Goal: Task Accomplishment & Management: Manage account settings

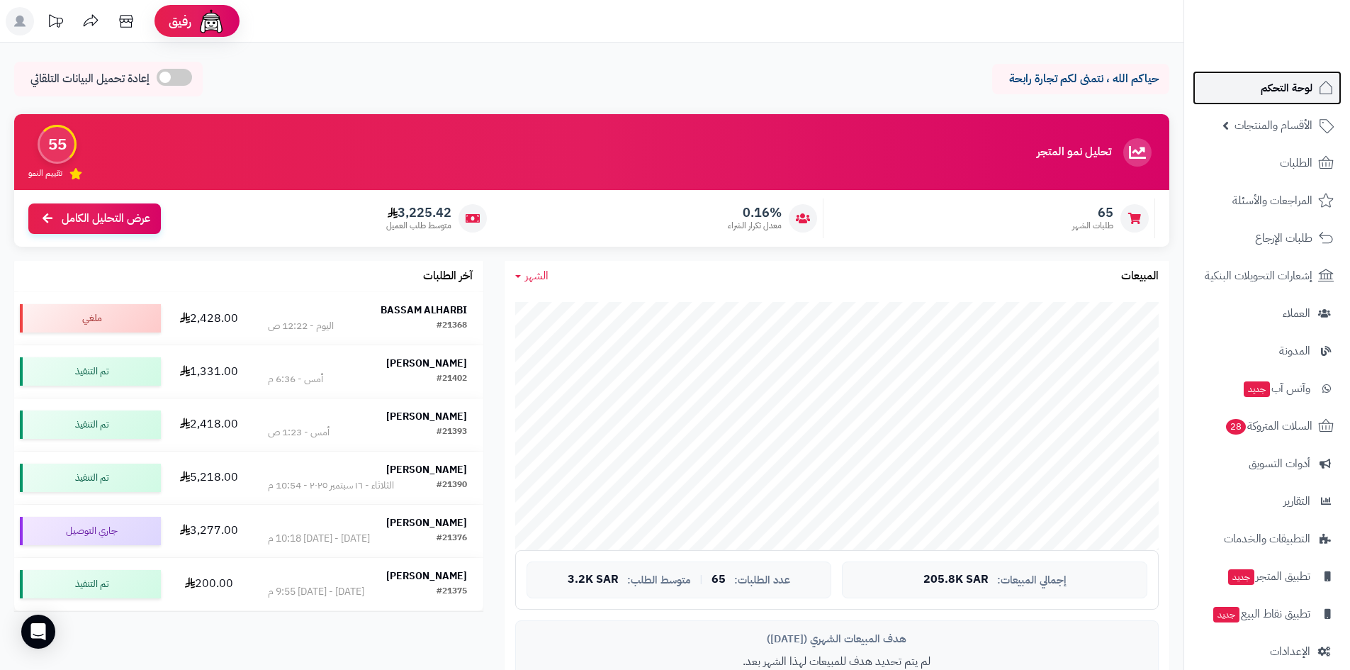
click at [1280, 96] on span "لوحة التحكم" at bounding box center [1286, 88] width 52 height 20
click at [1309, 167] on span "الطلبات" at bounding box center [1296, 163] width 33 height 20
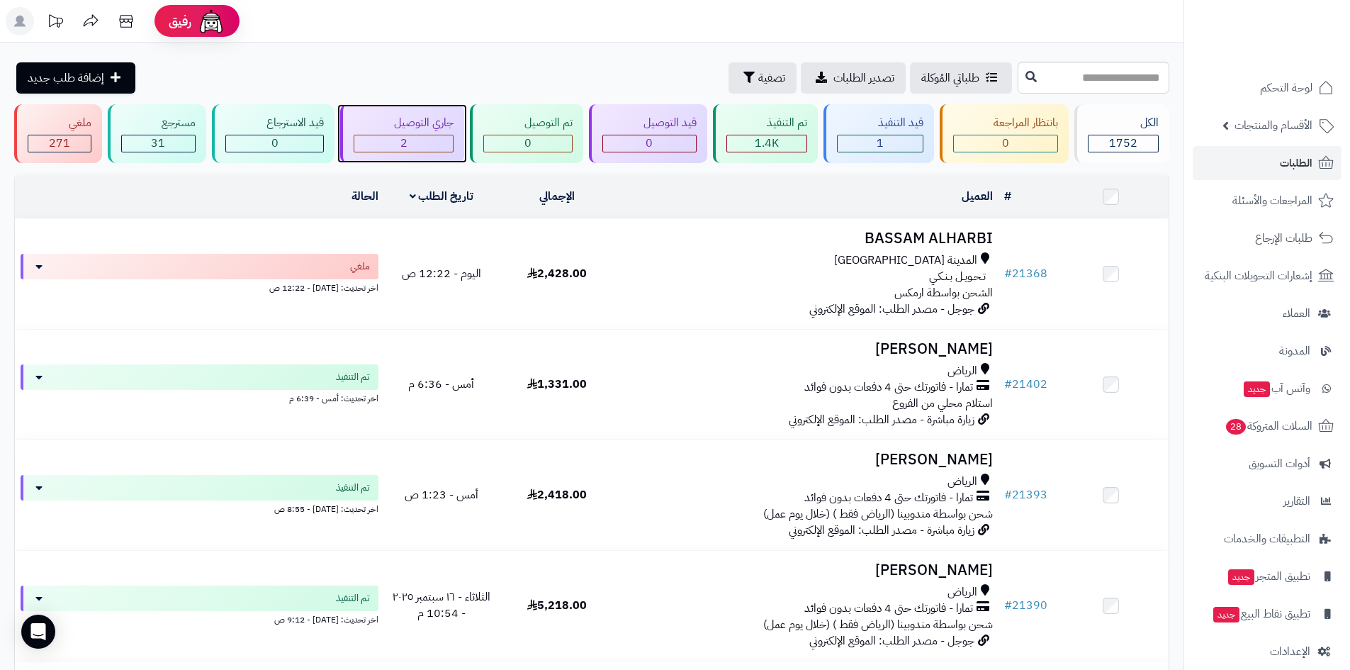
click at [431, 143] on div "2" at bounding box center [403, 143] width 99 height 16
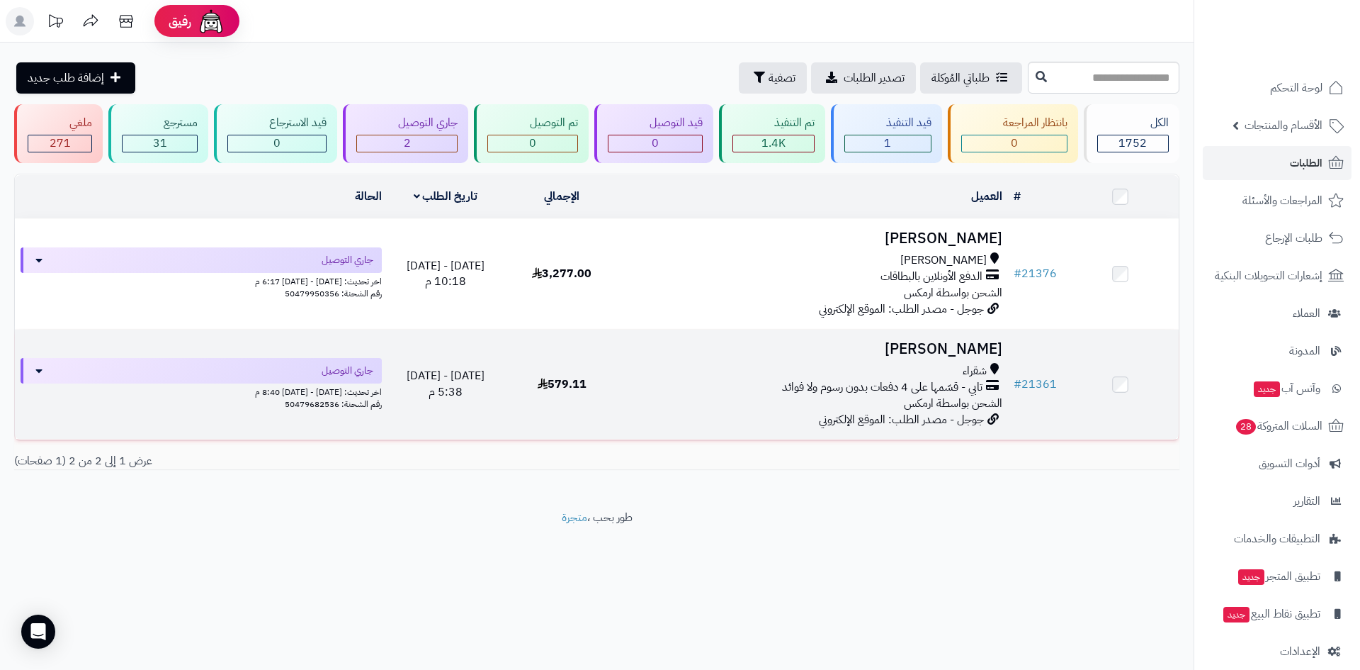
click at [931, 343] on h3 "فيصل المكيري" at bounding box center [814, 349] width 376 height 16
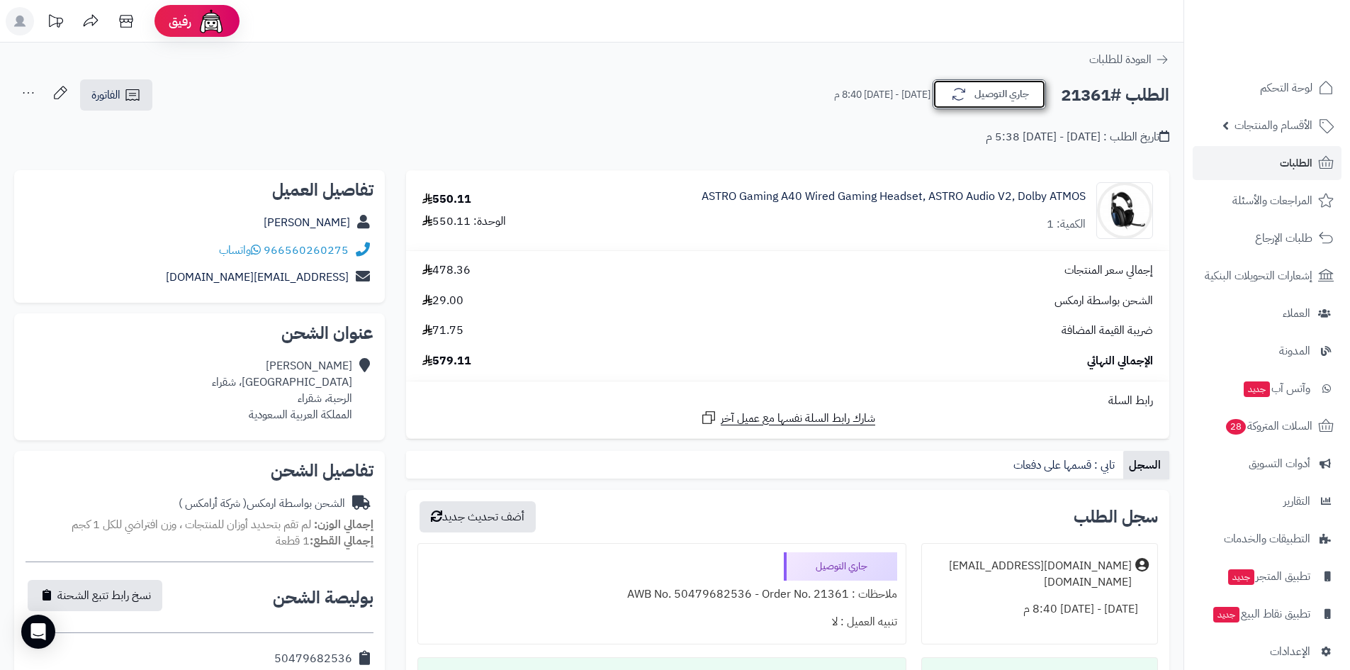
click at [971, 101] on button "جاري التوصيل" at bounding box center [988, 94] width 113 height 30
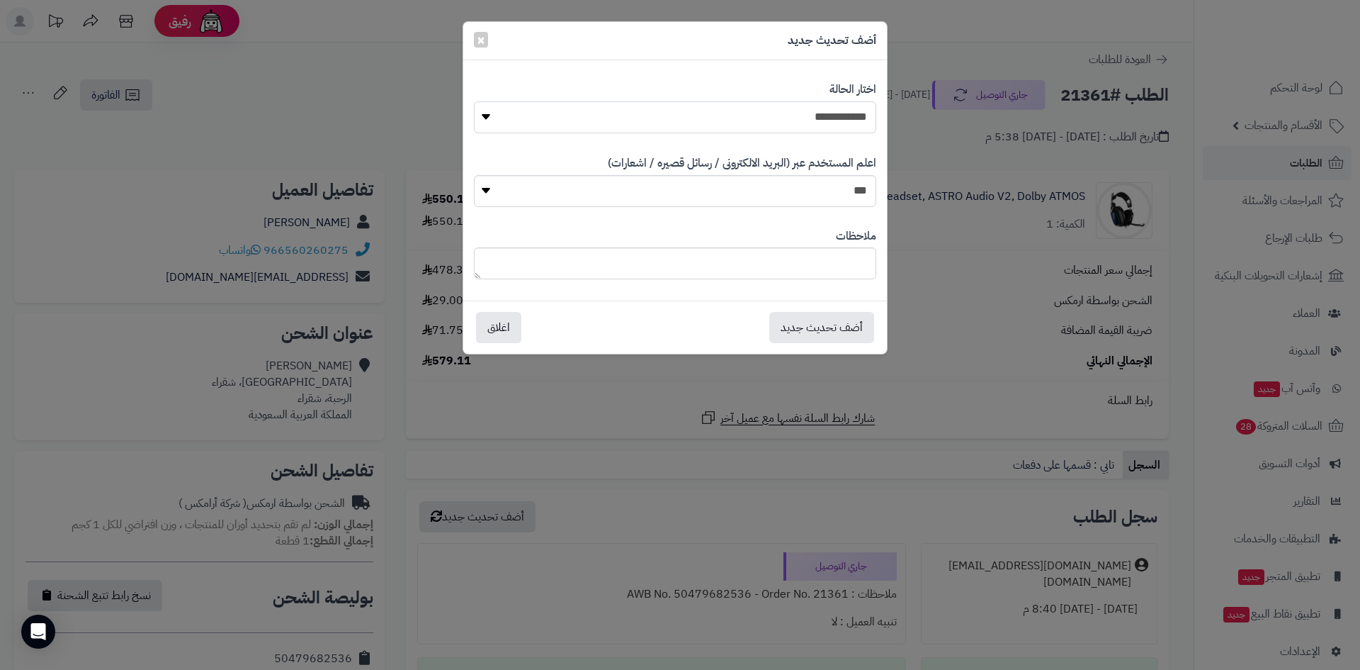
click at [832, 118] on select "**********" at bounding box center [675, 117] width 402 height 32
select select "*"
click at [474, 101] on select "**********" at bounding box center [675, 117] width 402 height 32
click at [843, 320] on button "أضف تحديث جديد" at bounding box center [821, 326] width 105 height 31
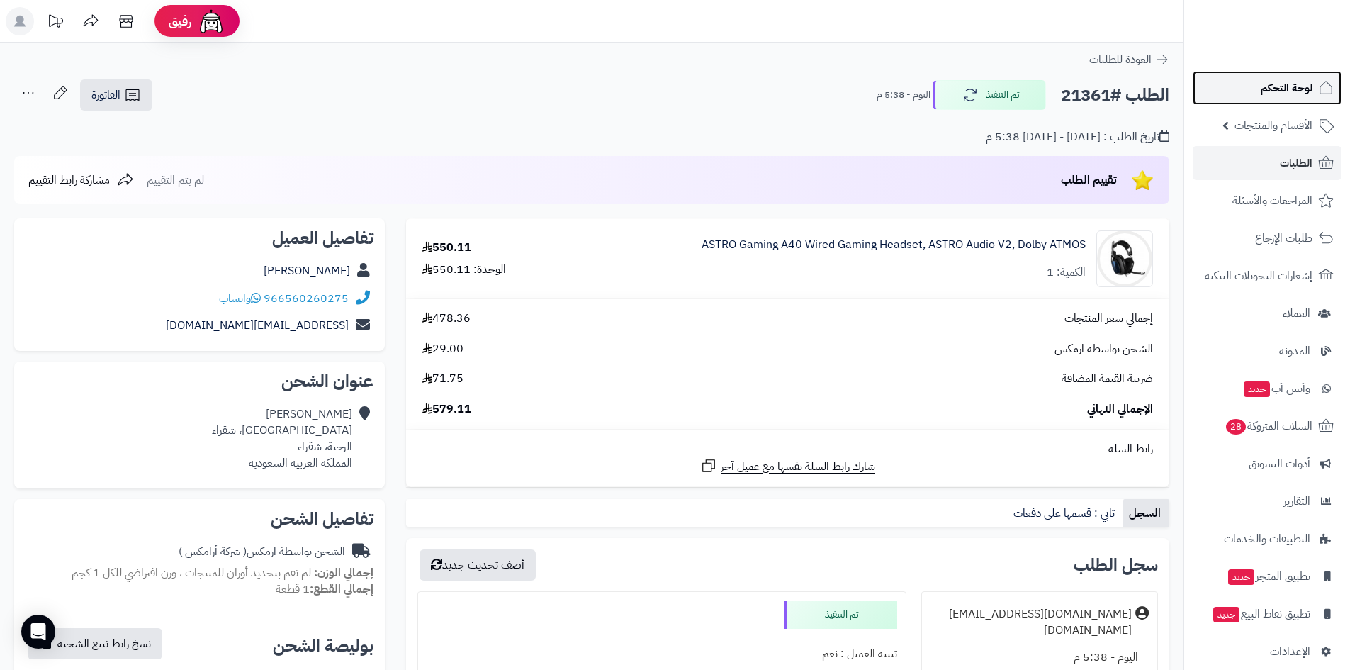
click at [1287, 74] on link "لوحة التحكم" at bounding box center [1266, 88] width 149 height 34
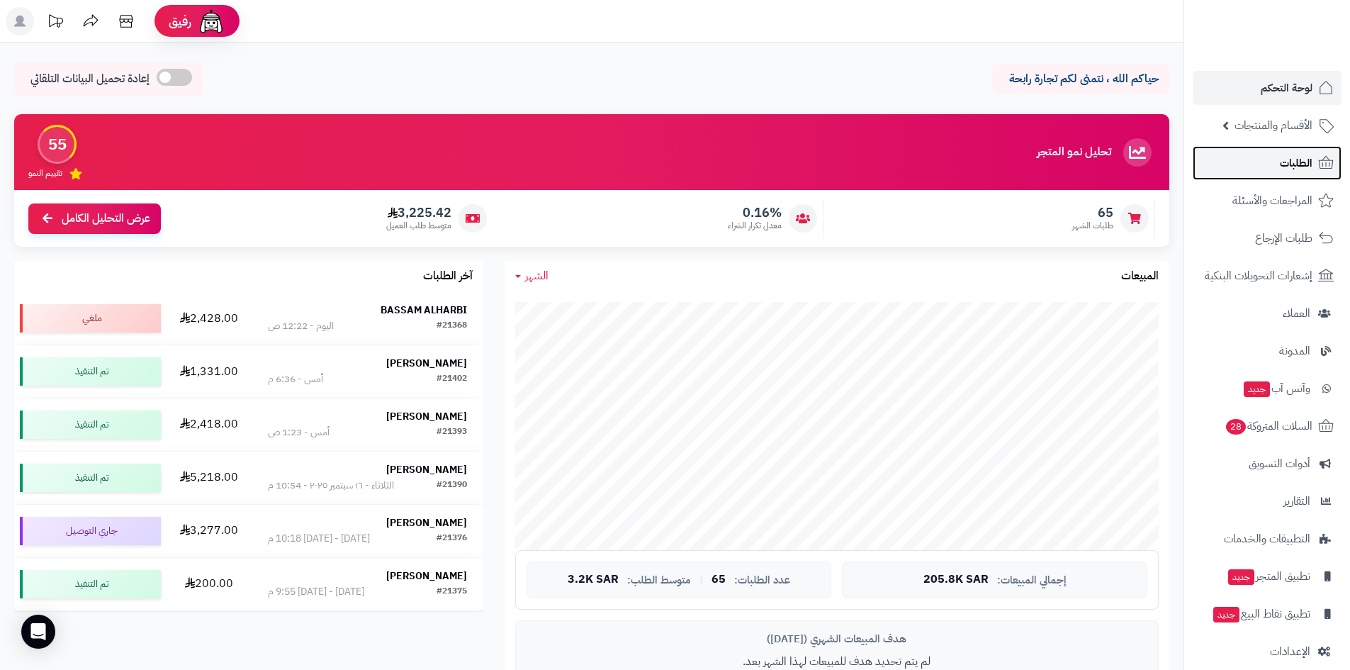
click at [1265, 167] on link "الطلبات" at bounding box center [1266, 163] width 149 height 34
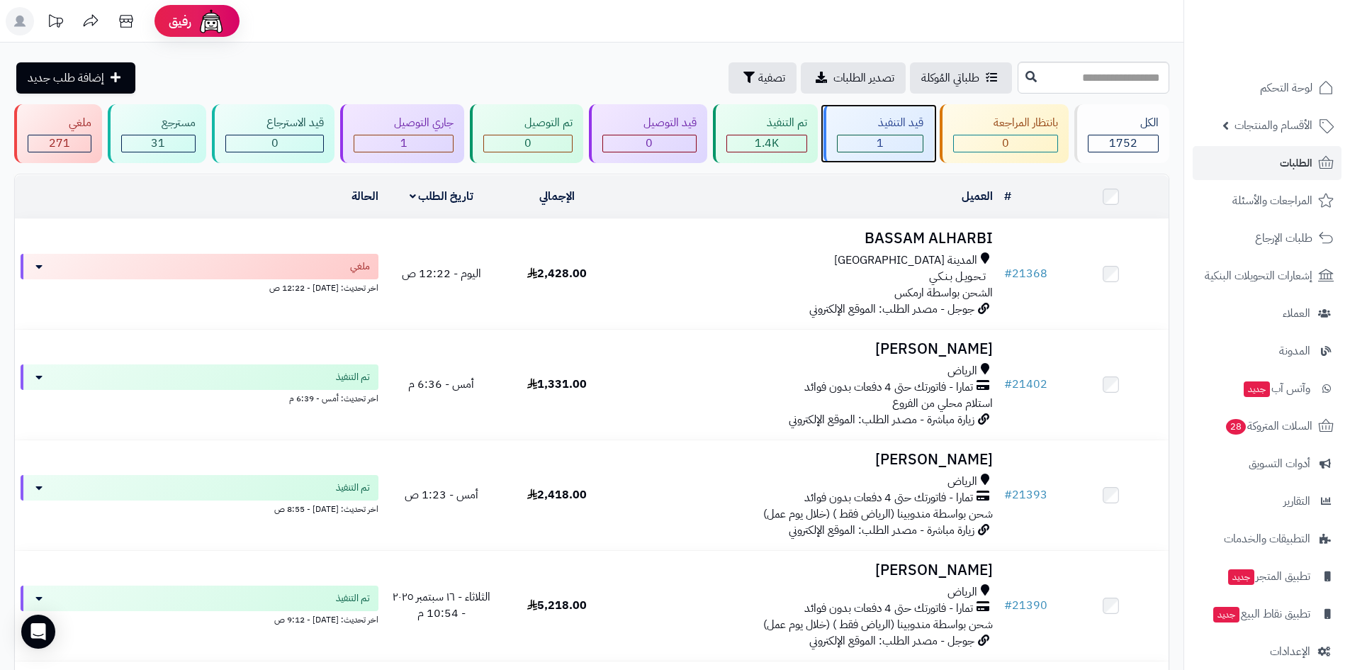
click at [879, 144] on span "1" at bounding box center [879, 143] width 7 height 17
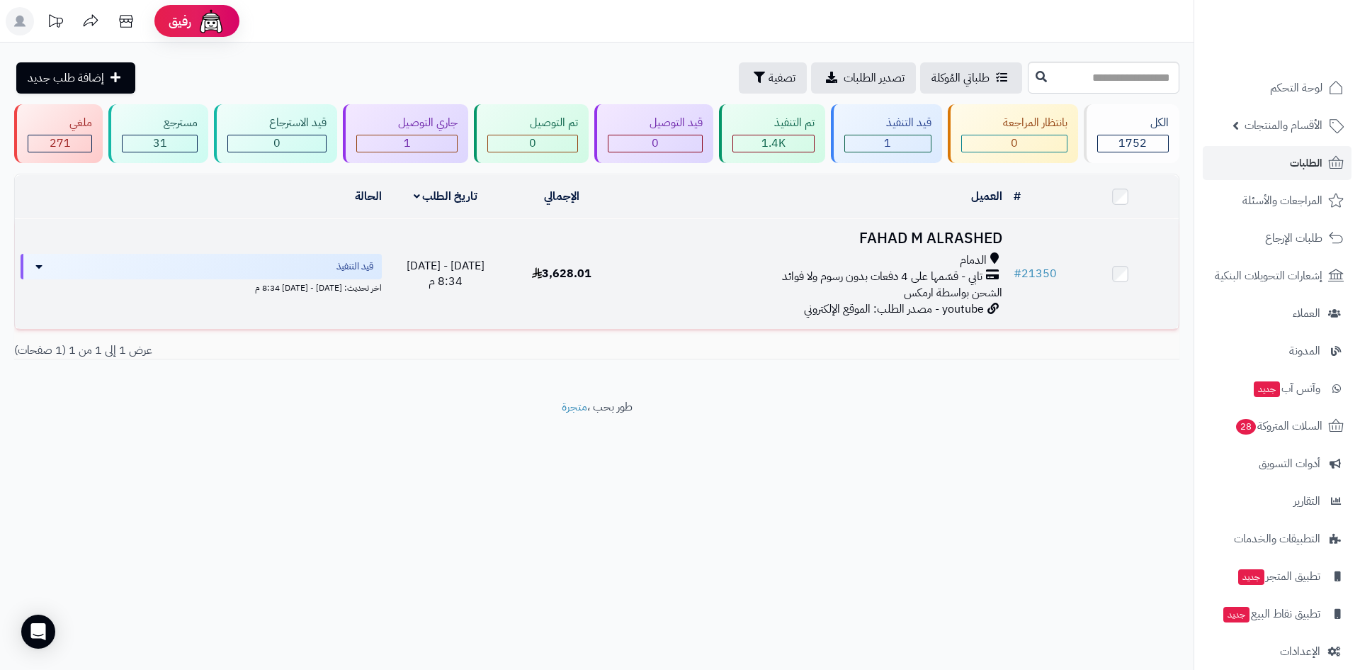
click at [882, 237] on h3 "FAHAD M ALRASHED" at bounding box center [814, 238] width 376 height 16
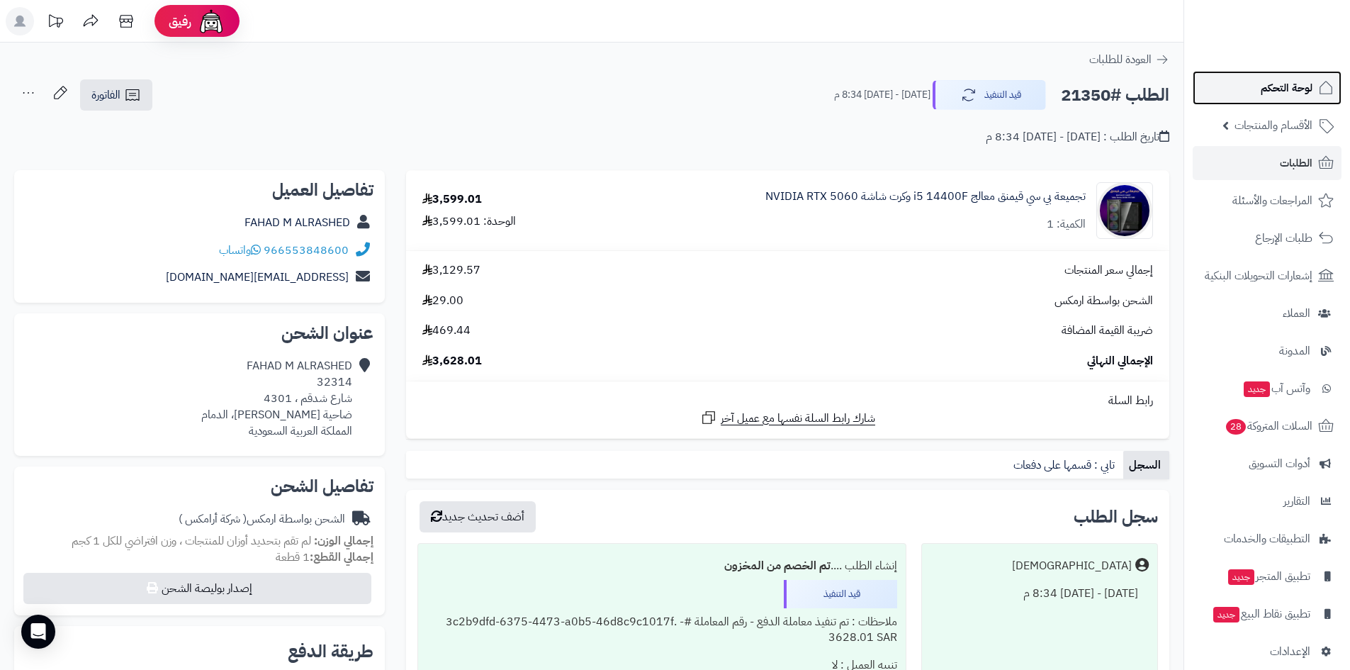
click at [1257, 94] on link "لوحة التحكم" at bounding box center [1266, 88] width 149 height 34
click at [1292, 98] on link "لوحة التحكم" at bounding box center [1266, 88] width 149 height 34
click at [1267, 100] on link "لوحة التحكم" at bounding box center [1266, 88] width 149 height 34
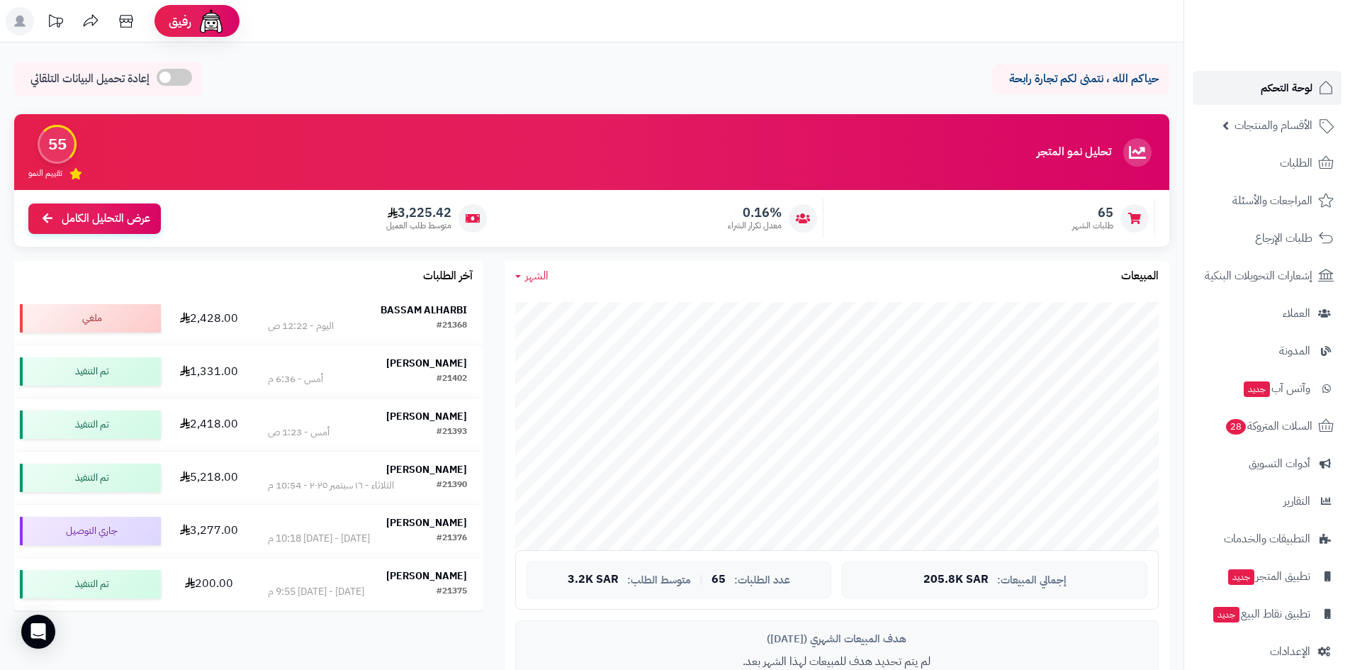
click at [1241, 96] on link "لوحة التحكم" at bounding box center [1266, 88] width 149 height 34
click at [1230, 83] on link "لوحة التحكم" at bounding box center [1266, 88] width 149 height 34
click at [1241, 94] on link "لوحة التحكم" at bounding box center [1266, 88] width 149 height 34
click at [433, 311] on strong "BASSAM ALHARBI" at bounding box center [423, 309] width 86 height 15
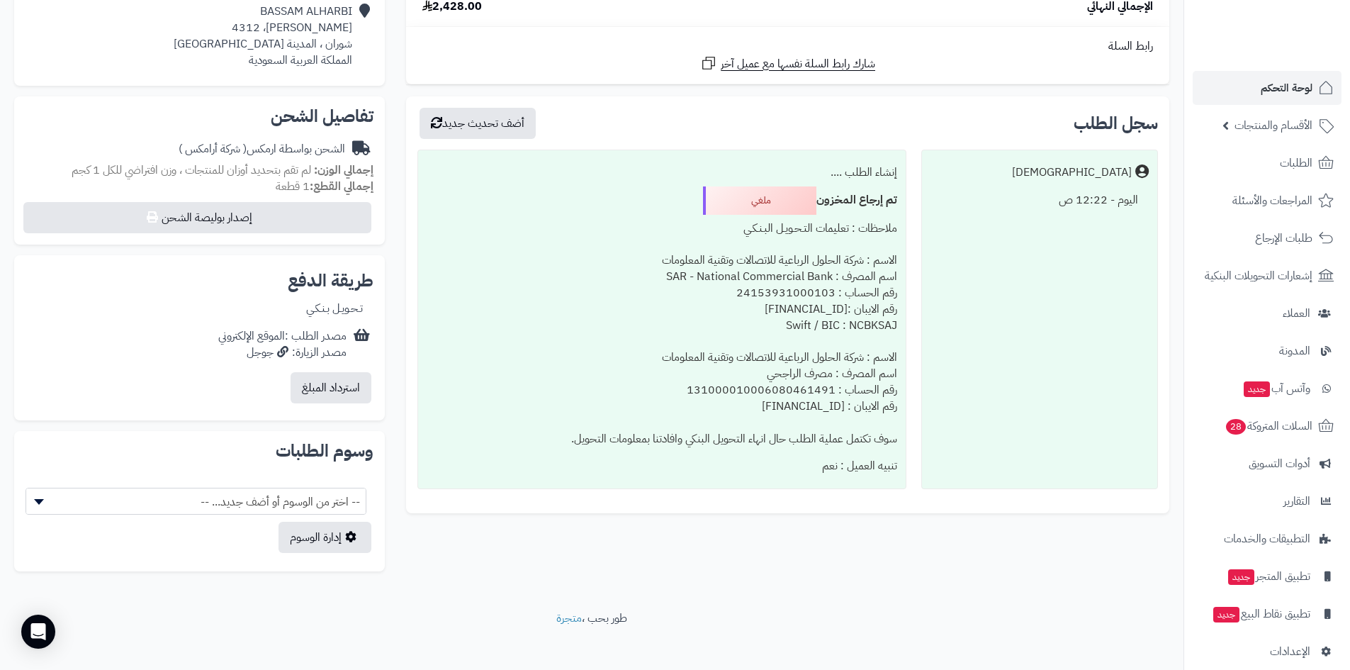
scroll to position [366, 0]
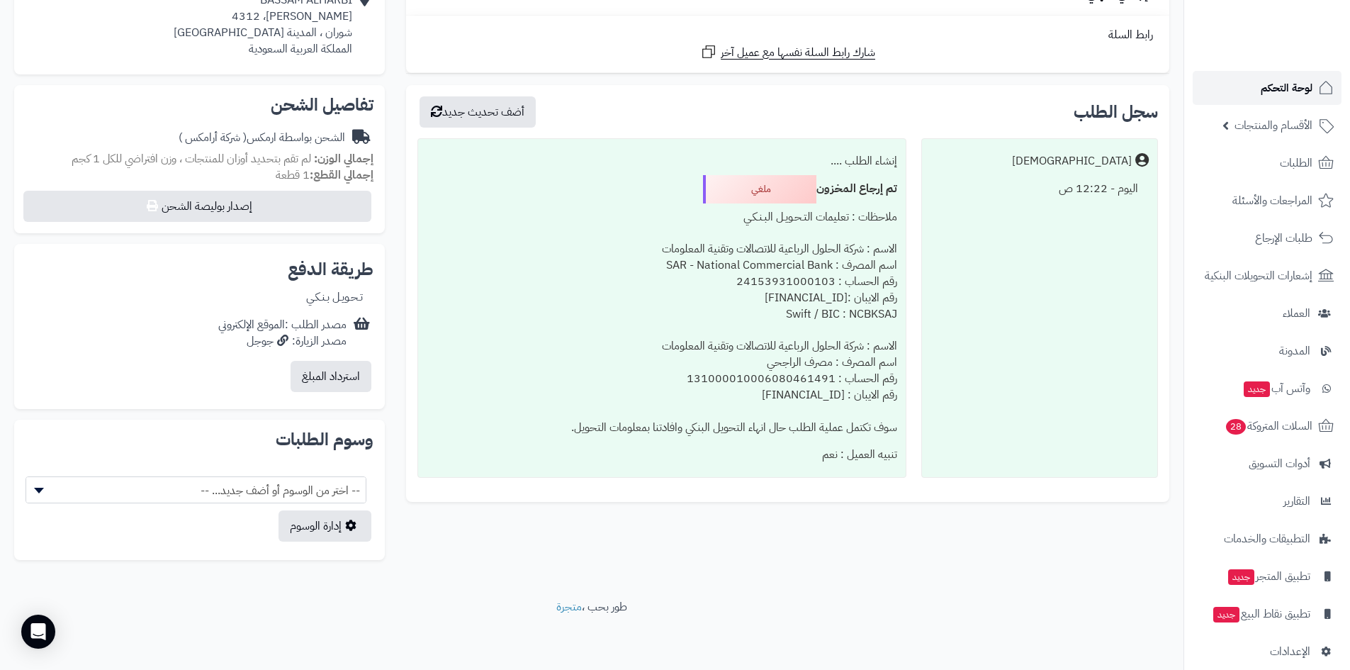
drag, startPoint x: 1239, startPoint y: 94, endPoint x: 1226, endPoint y: 100, distance: 14.0
click at [1239, 94] on link "لوحة التحكم" at bounding box center [1266, 88] width 149 height 34
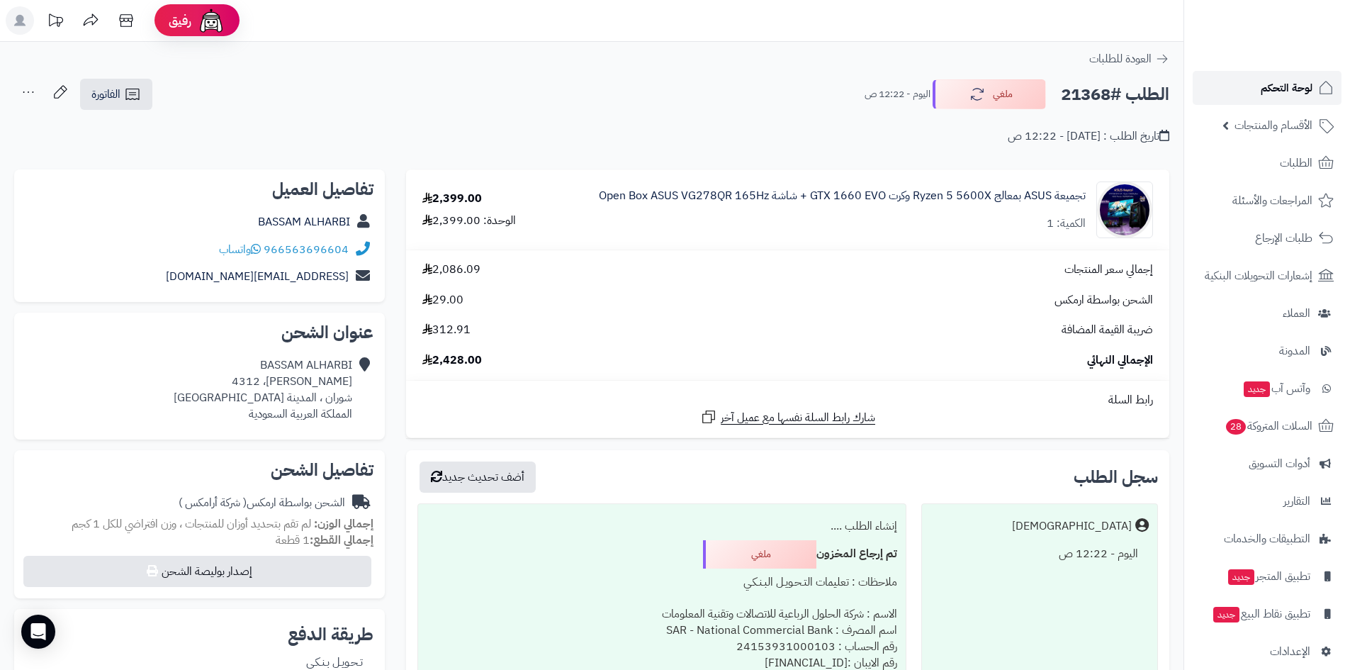
scroll to position [0, 0]
click at [1219, 86] on link "لوحة التحكم" at bounding box center [1266, 88] width 149 height 34
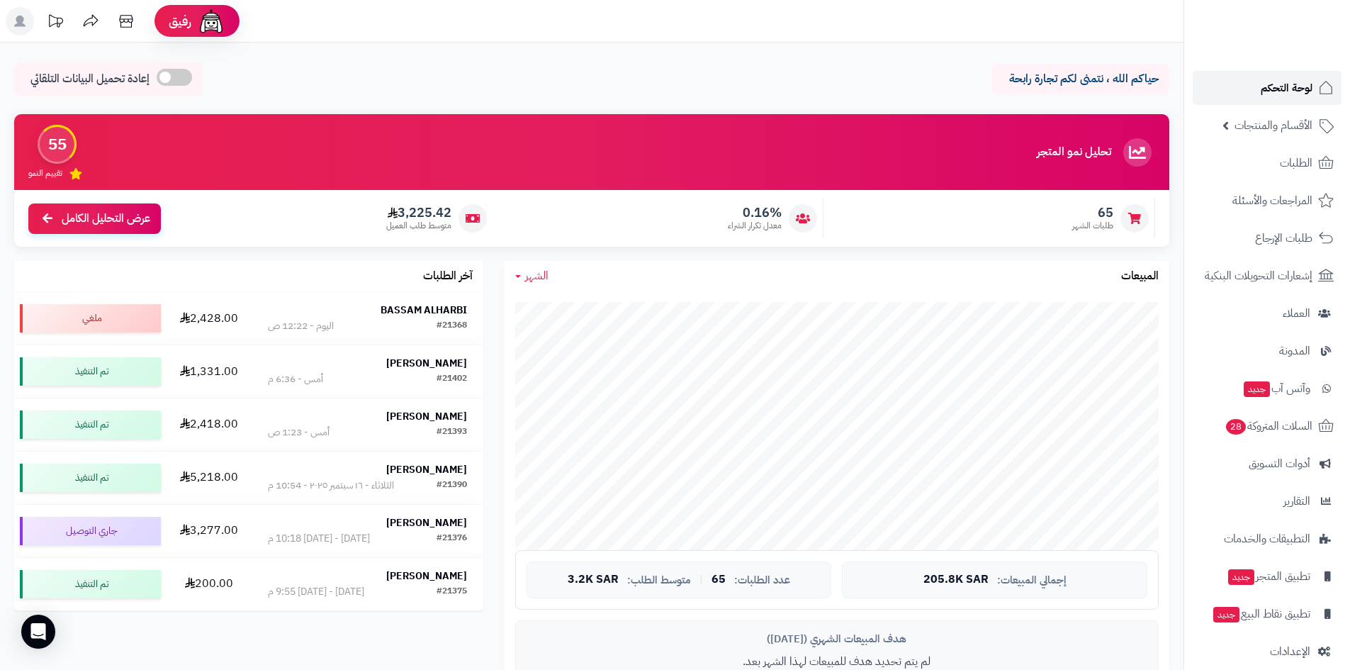
click at [1241, 92] on link "لوحة التحكم" at bounding box center [1266, 88] width 149 height 34
click at [1241, 87] on link "لوحة التحكم" at bounding box center [1266, 88] width 149 height 34
click at [1249, 91] on link "لوحة التحكم" at bounding box center [1266, 88] width 149 height 34
click at [1251, 91] on link "لوحة التحكم" at bounding box center [1266, 88] width 149 height 34
click at [1231, 87] on link "لوحة التحكم" at bounding box center [1266, 88] width 149 height 34
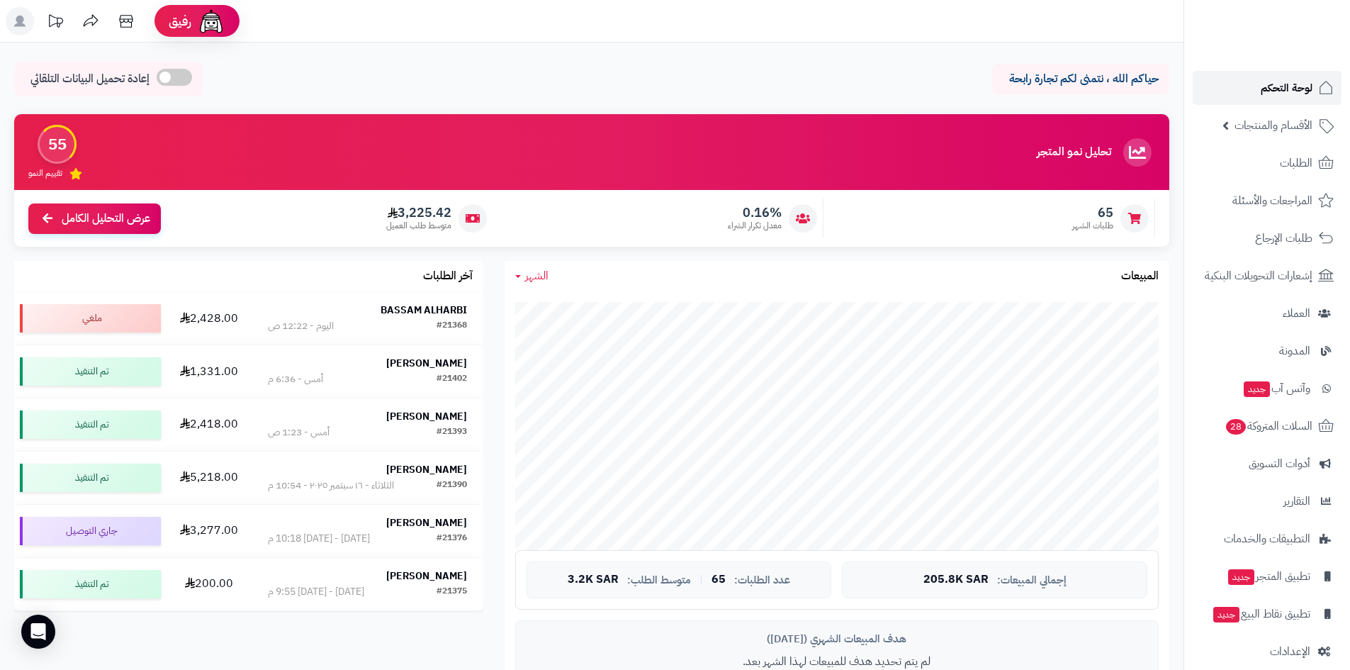
click at [1257, 84] on link "لوحة التحكم" at bounding box center [1266, 88] width 149 height 34
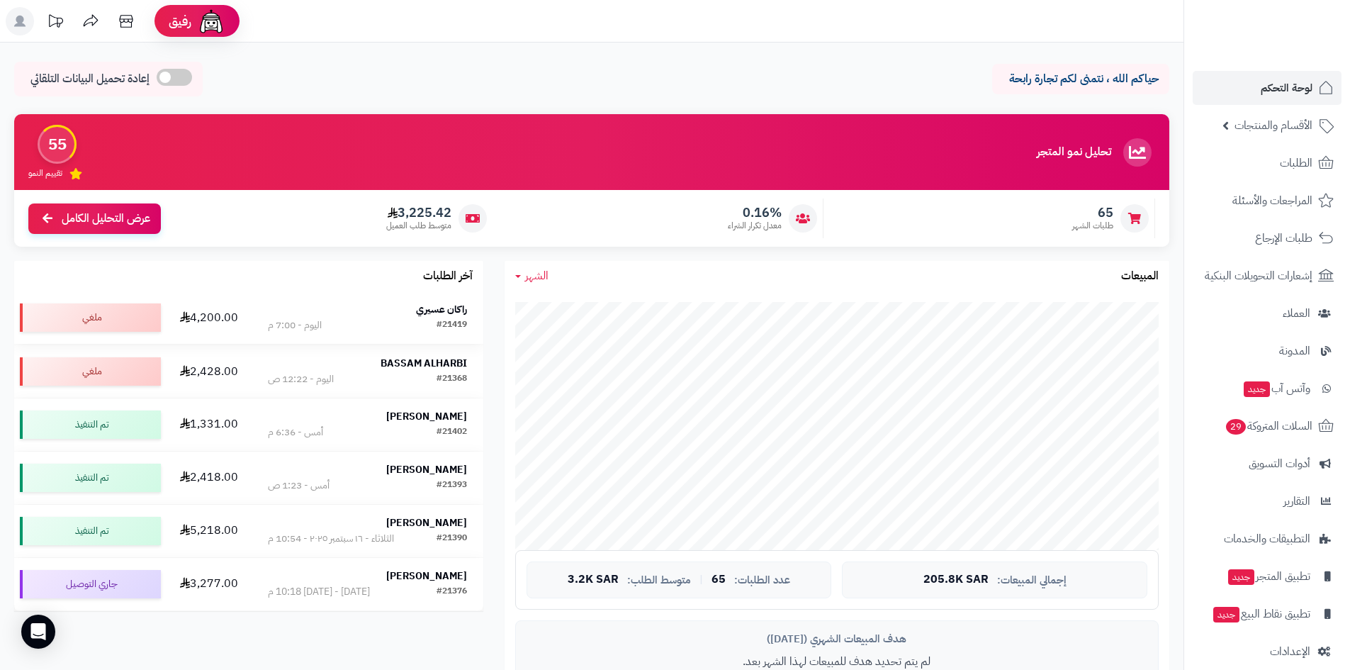
click at [401, 303] on div "راكان عسيري" at bounding box center [367, 310] width 199 height 14
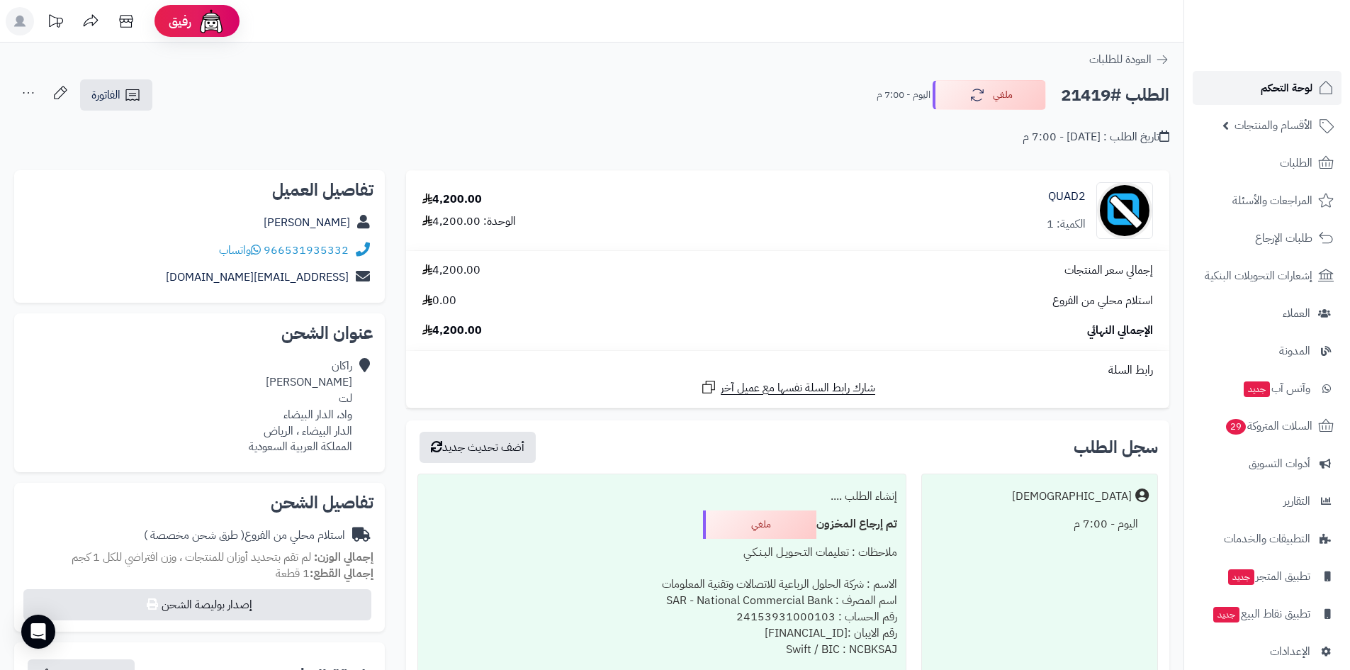
click at [1270, 84] on span "لوحة التحكم" at bounding box center [1286, 88] width 52 height 20
click at [1238, 91] on link "لوحة التحكم" at bounding box center [1266, 88] width 149 height 34
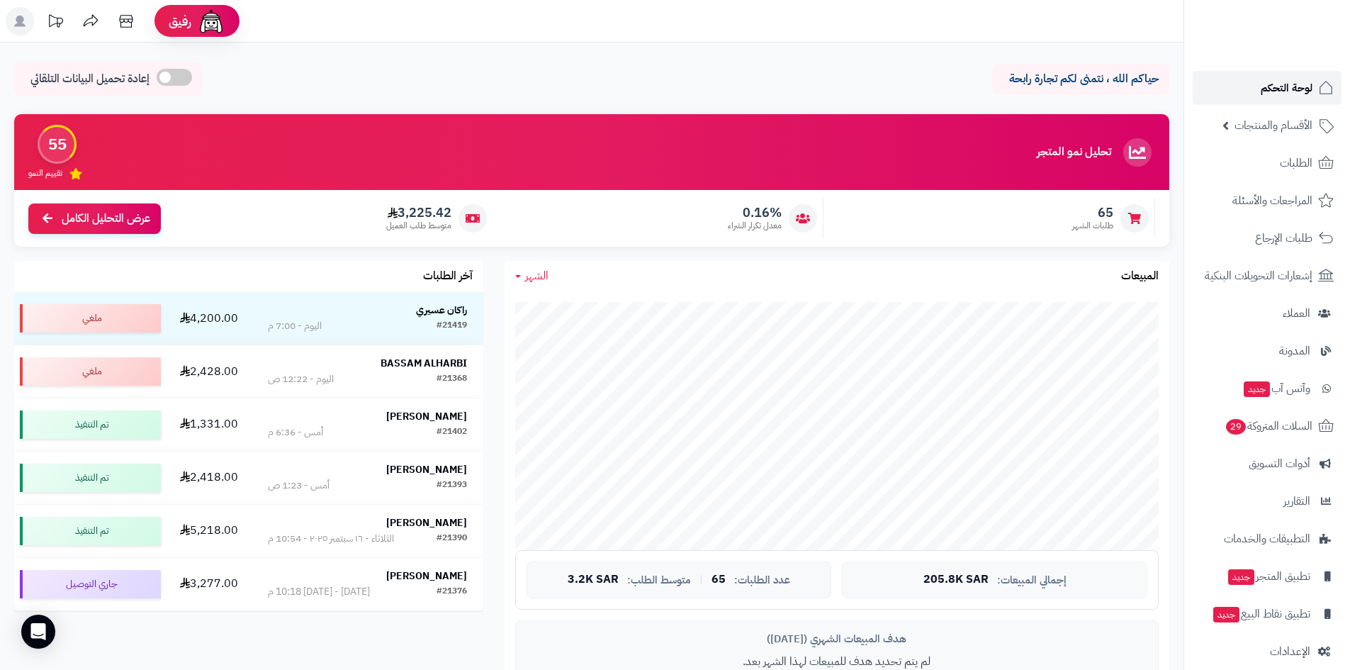
click at [1280, 72] on link "لوحة التحكم" at bounding box center [1266, 88] width 149 height 34
